Goal: Information Seeking & Learning: Learn about a topic

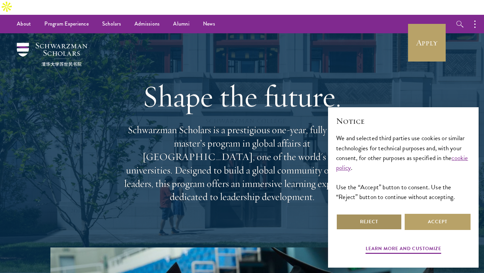
click at [359, 223] on button "Reject" at bounding box center [369, 222] width 66 height 16
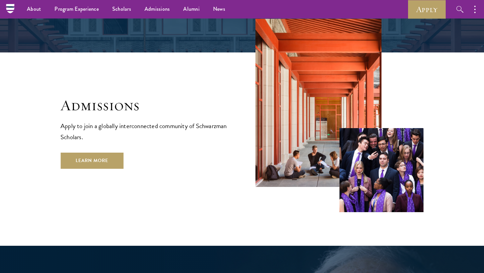
scroll to position [1094, 0]
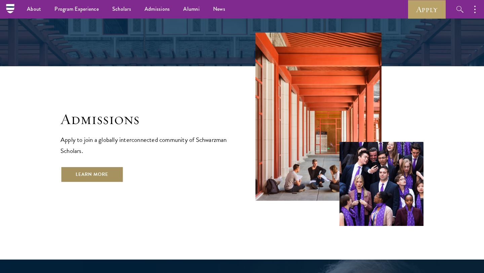
click at [105, 166] on link "Learn More" at bounding box center [91, 174] width 63 height 16
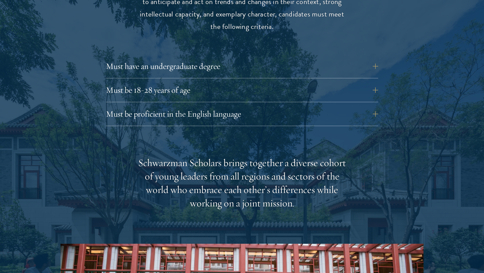
scroll to position [953, 0]
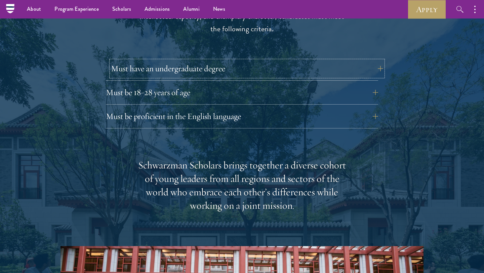
click at [206, 60] on button "Must have an undergraduate degree" at bounding box center [247, 68] width 272 height 16
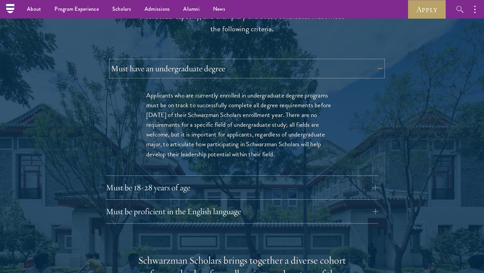
click at [206, 60] on button "Must have an undergraduate degree" at bounding box center [247, 68] width 272 height 16
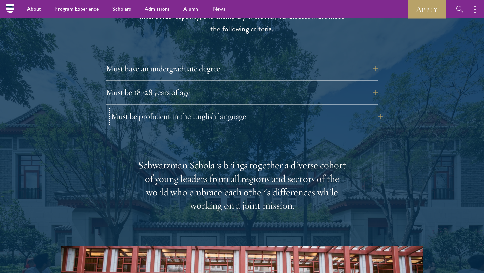
click at [214, 108] on button "Must be proficient in the English language" at bounding box center [247, 116] width 272 height 16
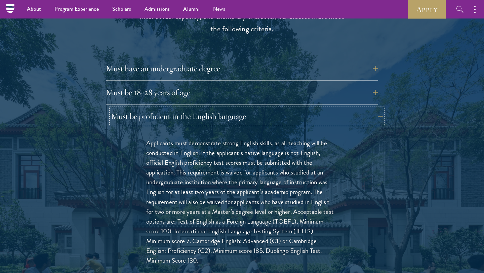
click at [214, 108] on button "Must be proficient in the English language" at bounding box center [247, 116] width 272 height 16
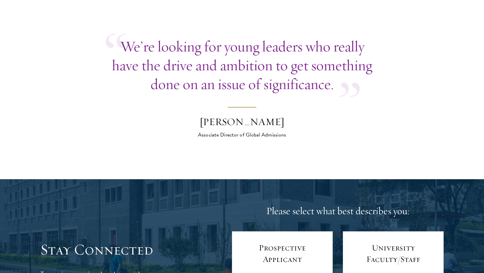
scroll to position [2680, 0]
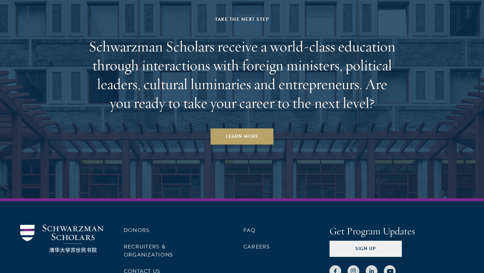
scroll to position [2920, 0]
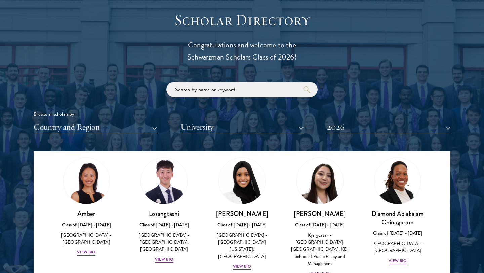
scroll to position [756, 0]
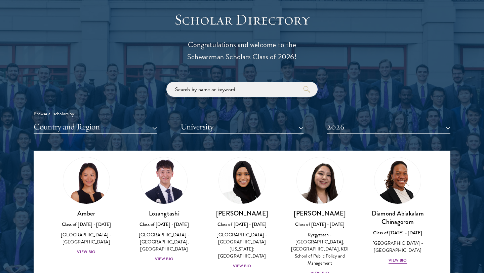
click at [222, 82] on input "search" at bounding box center [241, 89] width 151 height 15
click button "submit" at bounding box center [0, 0] width 0 height 0
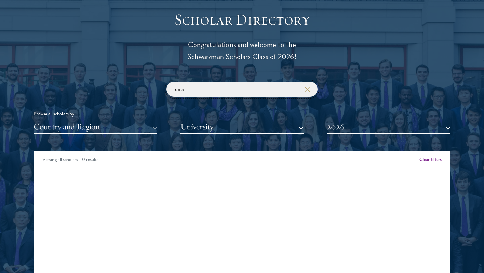
click button "submit" at bounding box center [0, 0] width 0 height 0
type input "harvard"
click button "submit" at bounding box center [0, 0] width 0 height 0
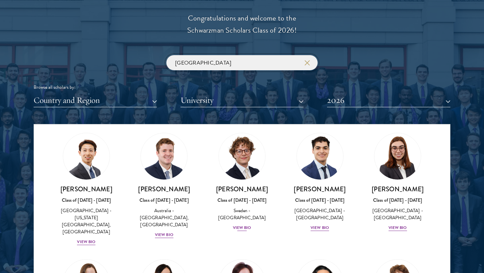
scroll to position [20, 0]
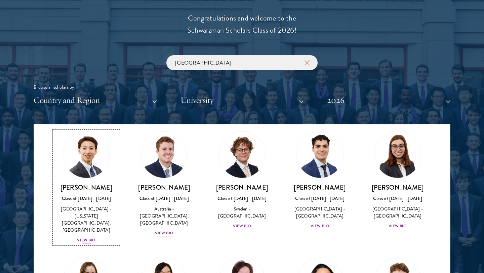
click at [85, 237] on div "View Bio" at bounding box center [86, 240] width 18 height 6
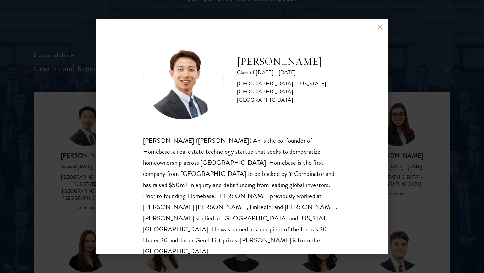
scroll to position [1, 0]
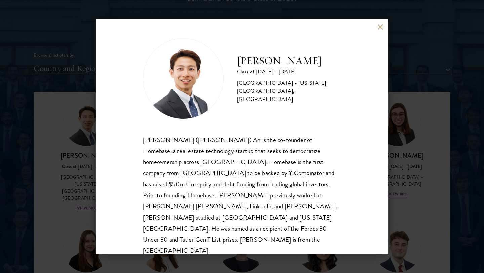
click at [82, 167] on div "Phillip An Class of 2025 - 2026 United States of America - California Institute…" at bounding box center [242, 136] width 484 height 273
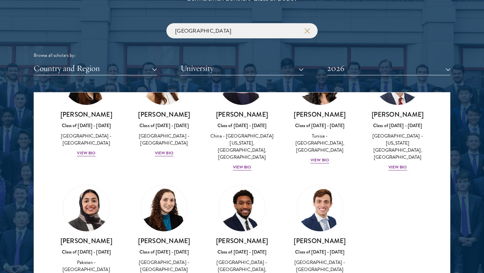
scroll to position [191, 0]
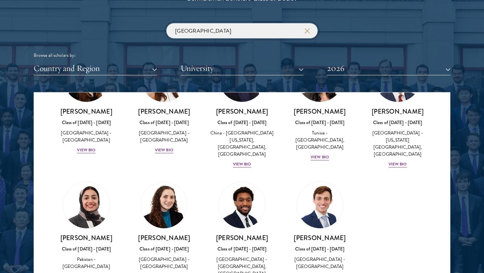
click at [206, 23] on input "harvard" at bounding box center [241, 30] width 151 height 15
click button "submit" at bounding box center [0, 0] width 0 height 0
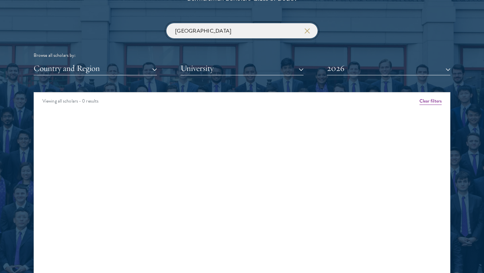
click at [206, 23] on input "boston" at bounding box center [241, 30] width 151 height 15
type input "babson"
click button "submit" at bounding box center [0, 0] width 0 height 0
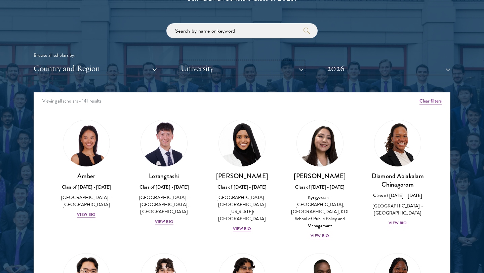
click at [211, 61] on button "University" at bounding box center [241, 68] width 123 height 14
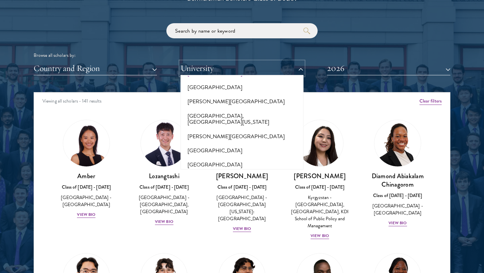
scroll to position [296, 0]
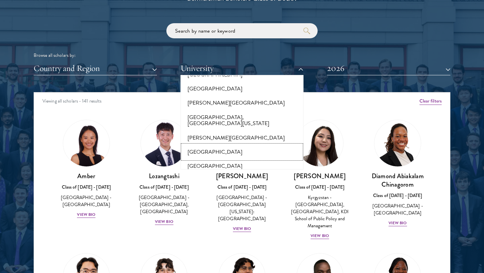
click at [221, 145] on button "Baylor University" at bounding box center [241, 152] width 119 height 14
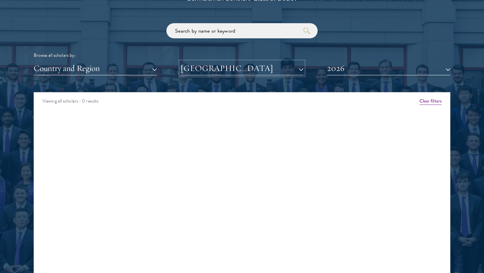
click at [223, 61] on button "Baylor University" at bounding box center [241, 68] width 123 height 14
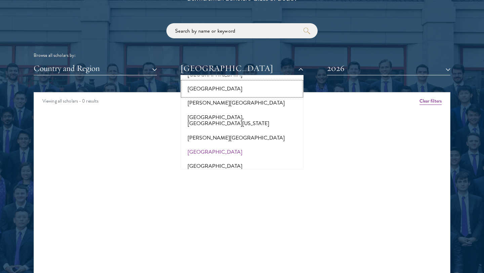
click at [215, 82] on button "Bard College" at bounding box center [241, 89] width 119 height 14
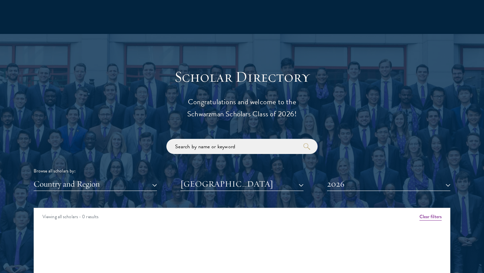
scroll to position [718, 0]
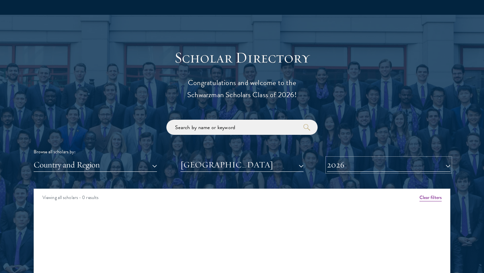
click at [347, 158] on button "2026" at bounding box center [388, 165] width 123 height 14
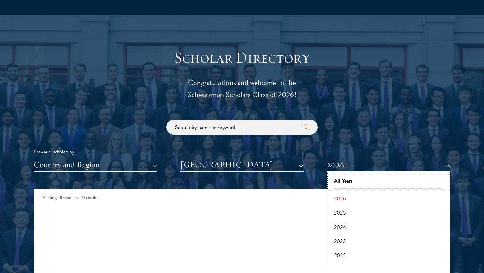
click at [347, 174] on button "All Years" at bounding box center [388, 181] width 119 height 14
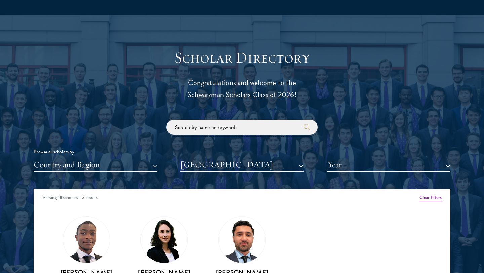
click at [211, 120] on input "search" at bounding box center [241, 127] width 151 height 15
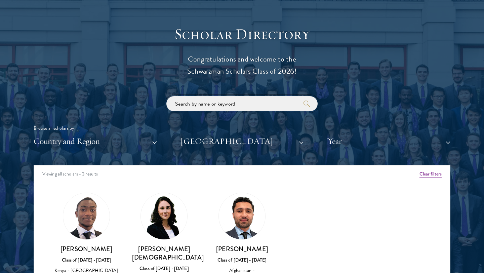
scroll to position [749, 0]
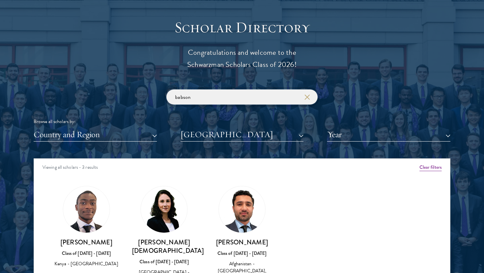
type input "babson"
click button "submit" at bounding box center [0, 0] width 0 height 0
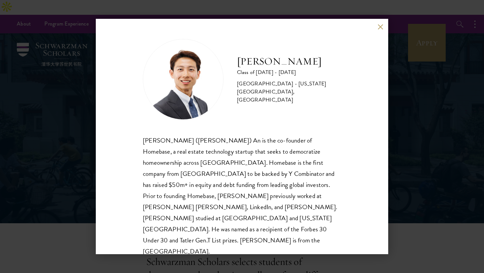
click at [81, 130] on div "Phillip An Class of 2025 - 2026 United States of America - California Institute…" at bounding box center [242, 136] width 484 height 273
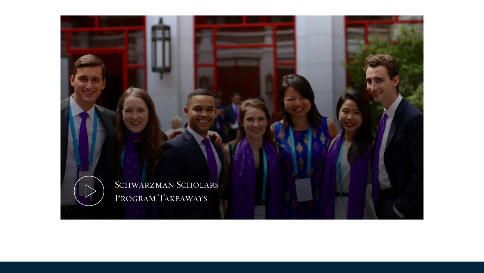
scroll to position [377, 0]
